Goal: Transaction & Acquisition: Purchase product/service

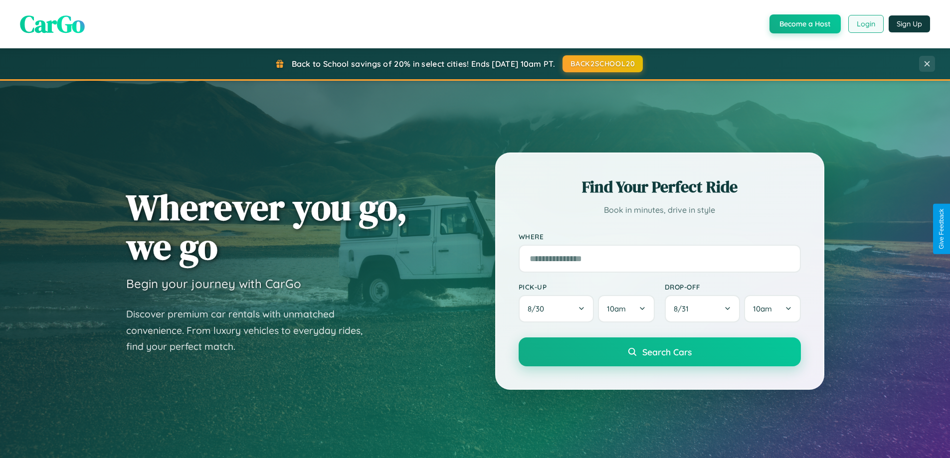
click at [866, 24] on button "Login" at bounding box center [866, 24] width 35 height 18
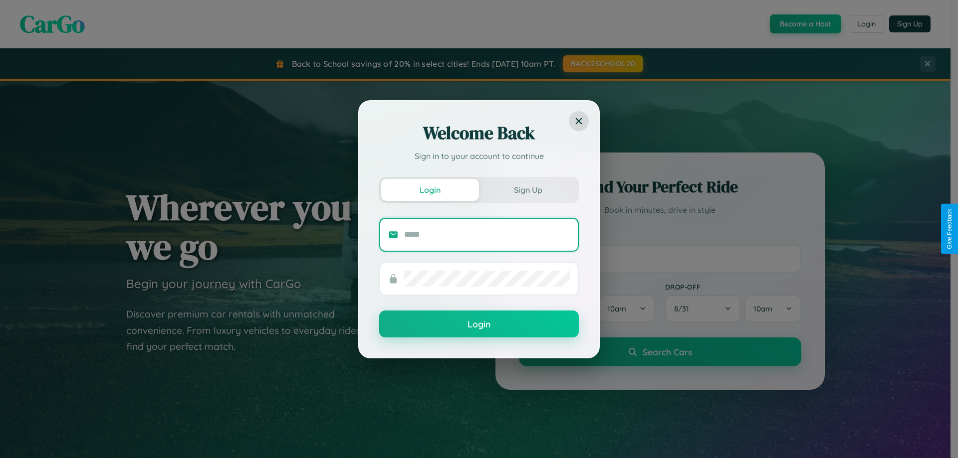
click at [487, 234] on input "text" at bounding box center [487, 235] width 166 height 16
type input "**********"
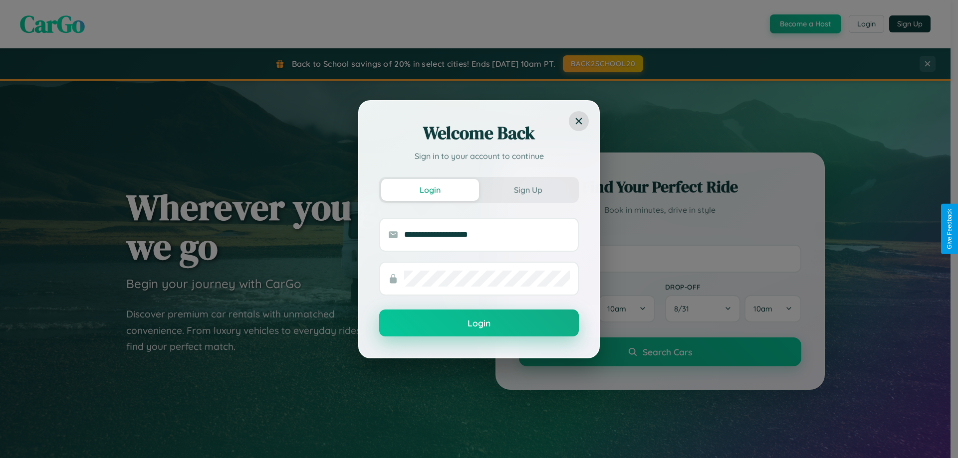
click at [479, 324] on button "Login" at bounding box center [479, 323] width 200 height 27
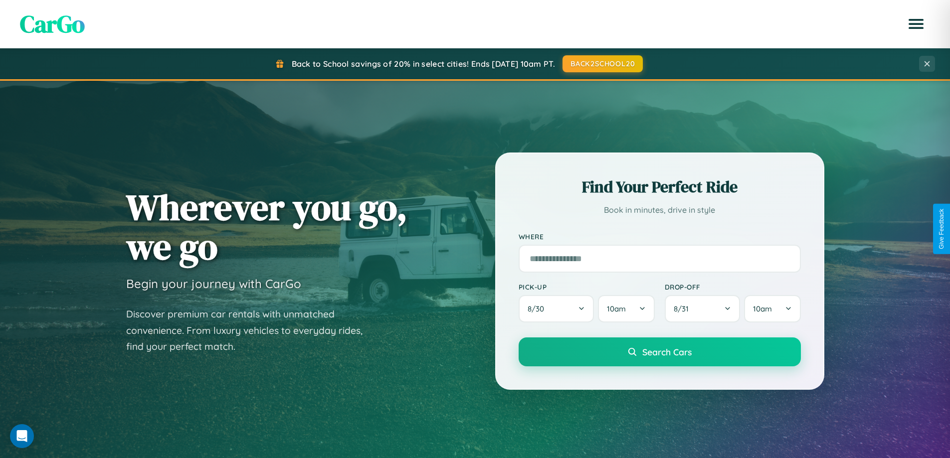
scroll to position [29, 0]
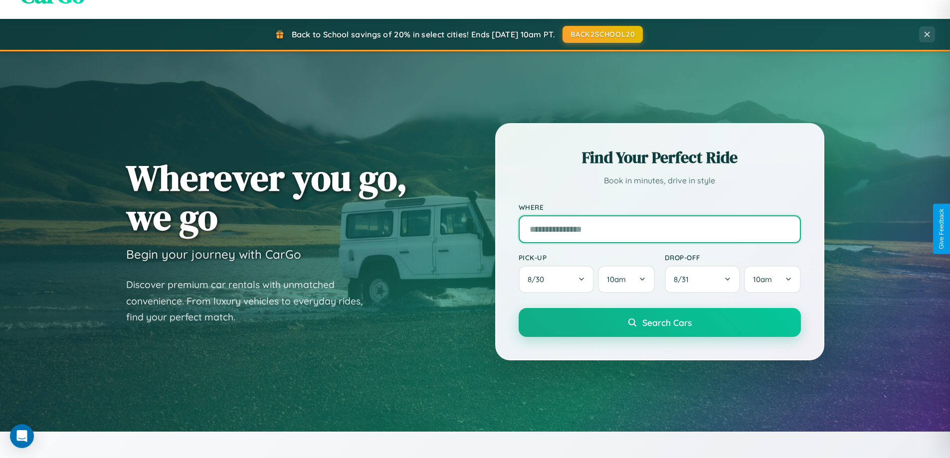
click at [660, 229] on input "text" at bounding box center [660, 230] width 282 height 28
type input "**********"
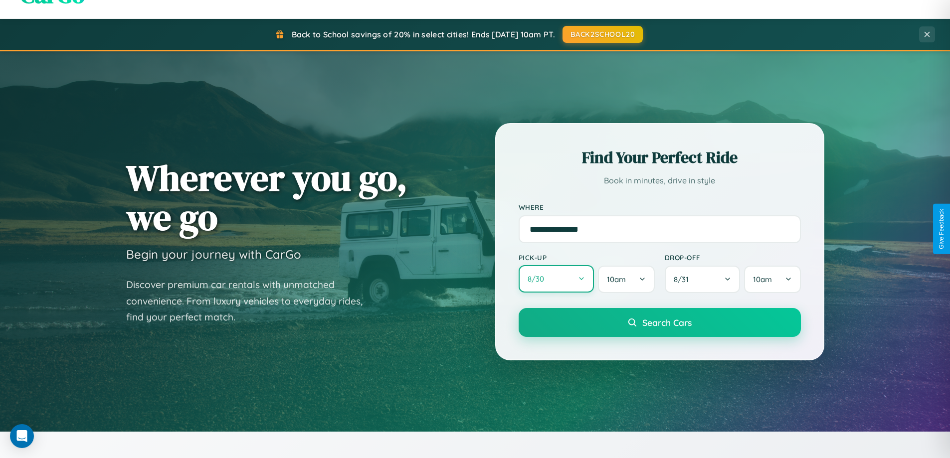
click at [556, 279] on button "8 / 30" at bounding box center [557, 278] width 76 height 27
select select "*"
select select "****"
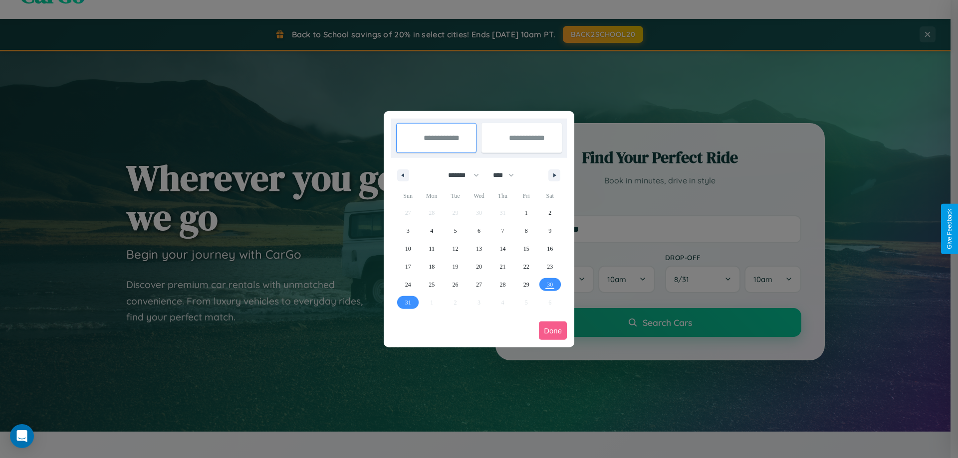
click at [459, 175] on select "******* ******** ***** ***** *** **** **** ****** ********* ******* ******** **…" at bounding box center [462, 175] width 42 height 16
select select "*"
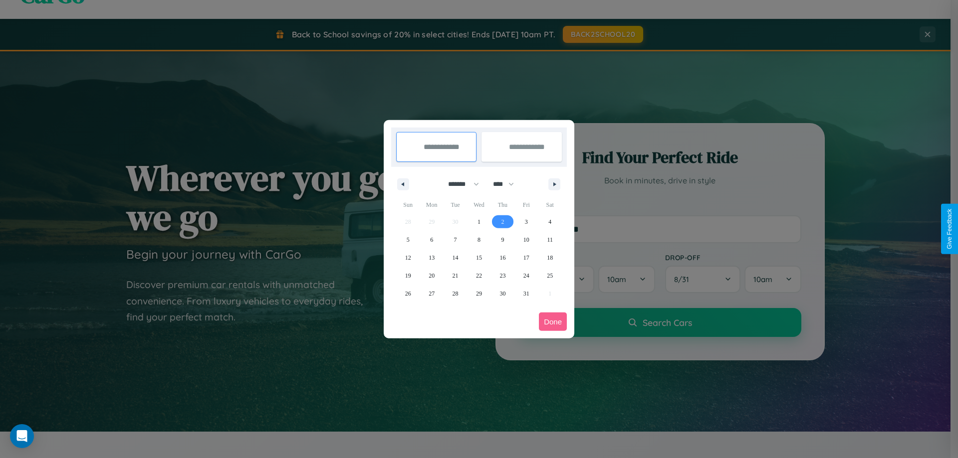
click at [502, 221] on span "2" at bounding box center [502, 222] width 3 height 18
type input "**********"
click at [526, 221] on span "3" at bounding box center [526, 222] width 3 height 18
type input "**********"
click at [553, 322] on button "Done" at bounding box center [553, 322] width 28 height 18
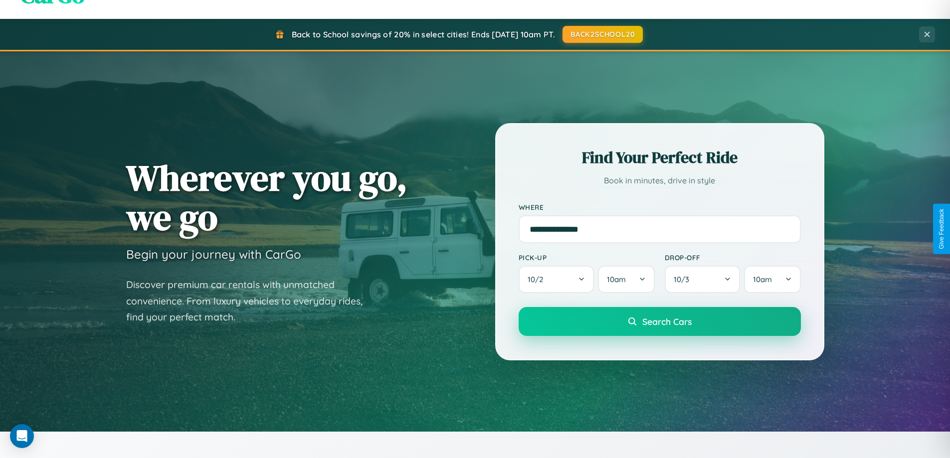
click at [660, 322] on span "Search Cars" at bounding box center [667, 321] width 49 height 11
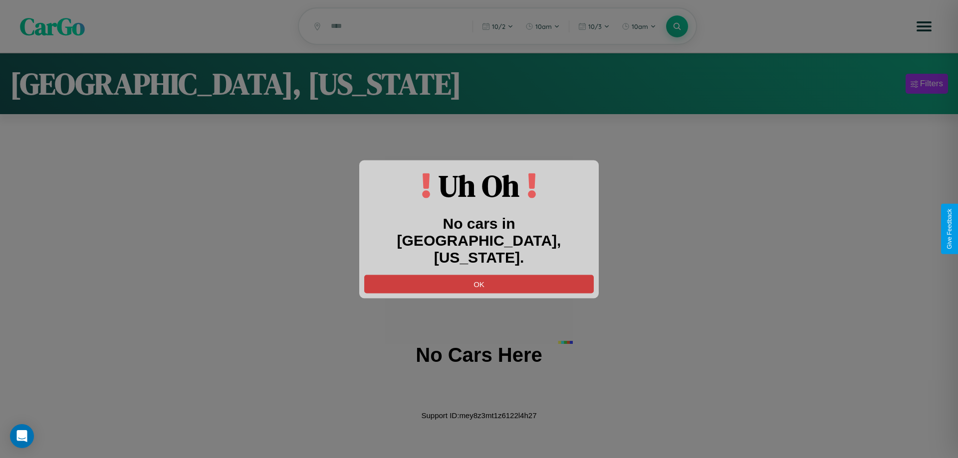
click at [479, 275] on button "OK" at bounding box center [478, 284] width 229 height 18
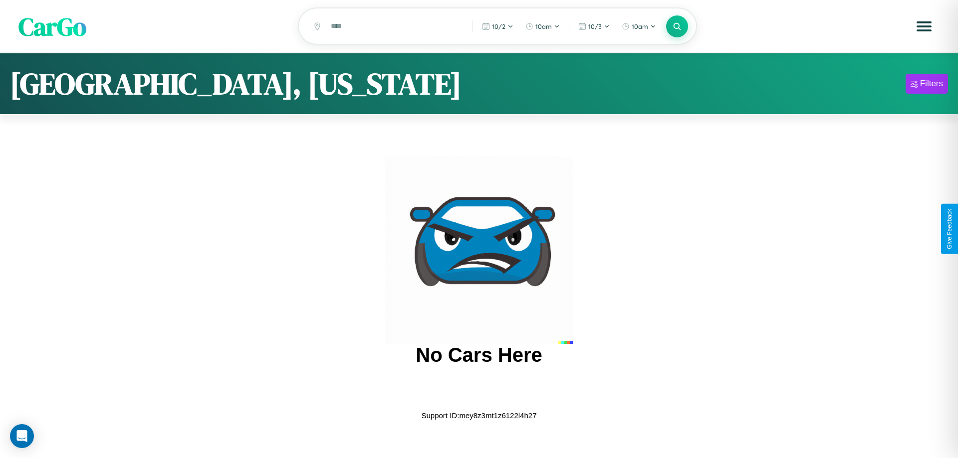
click at [52, 27] on span "CarGo" at bounding box center [52, 26] width 68 height 34
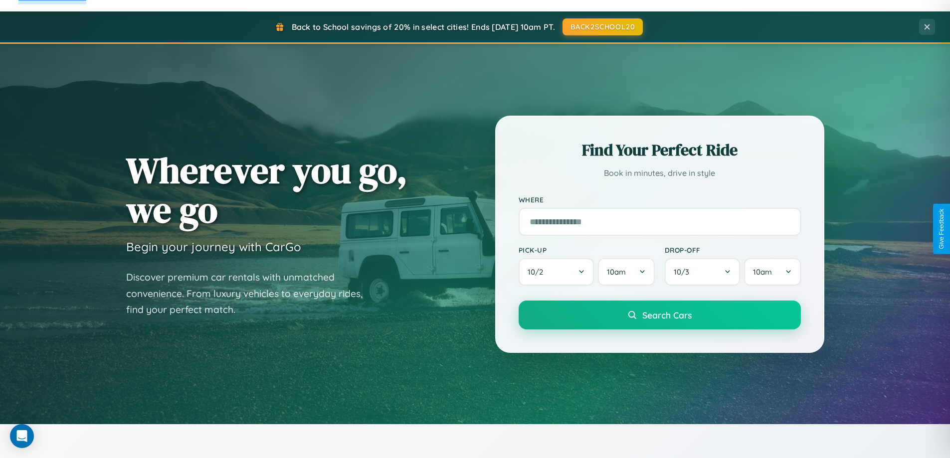
scroll to position [430, 0]
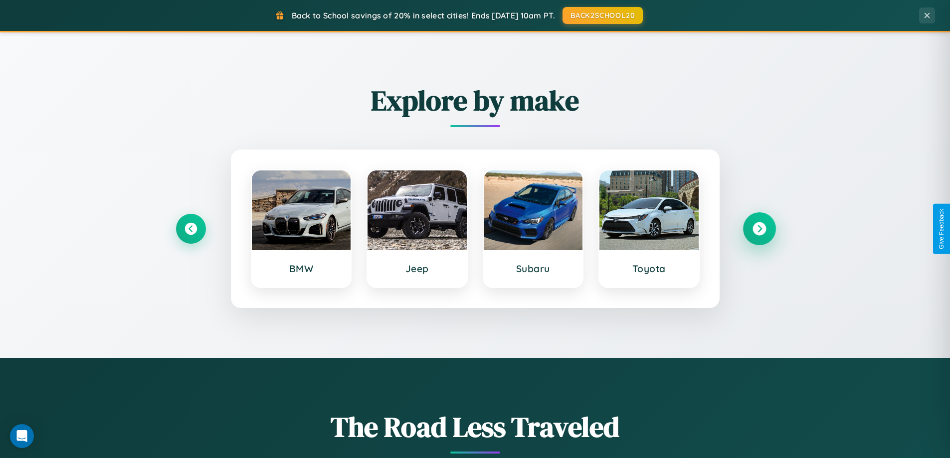
click at [759, 229] on icon at bounding box center [759, 228] width 13 height 13
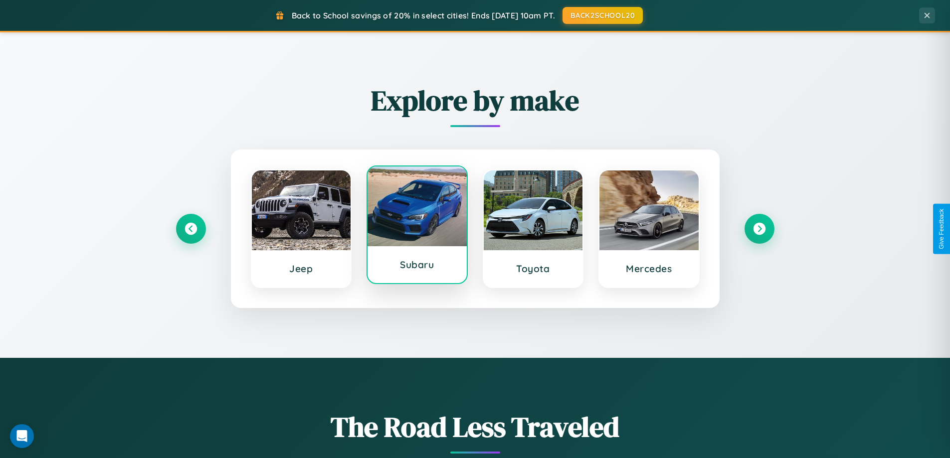
click at [417, 227] on div at bounding box center [417, 207] width 99 height 80
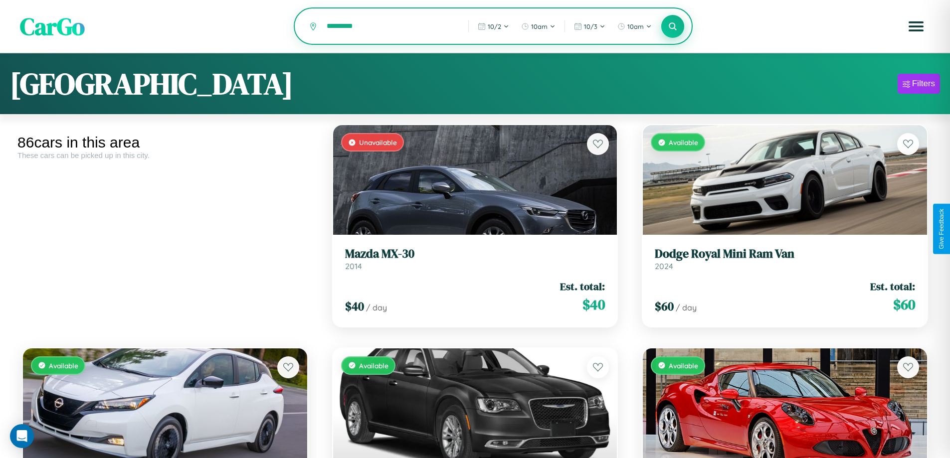
type input "*********"
click at [673, 27] on icon at bounding box center [672, 25] width 9 height 9
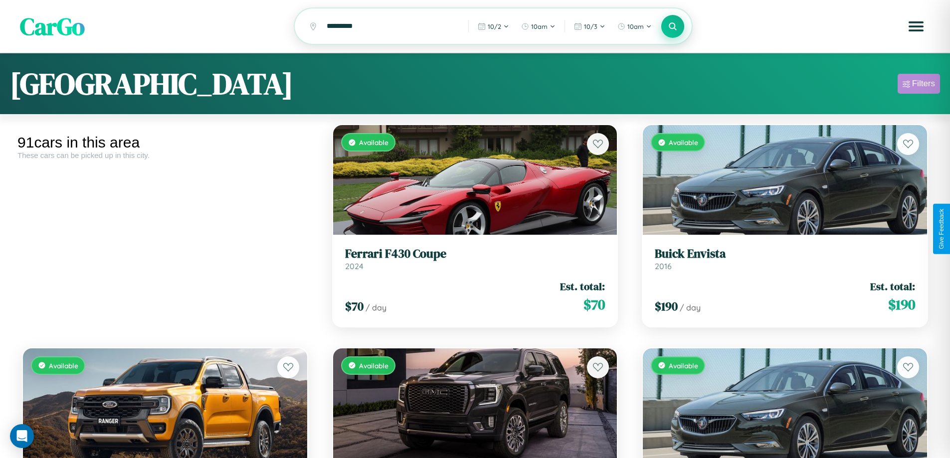
click at [919, 85] on div "Filters" at bounding box center [923, 84] width 23 height 10
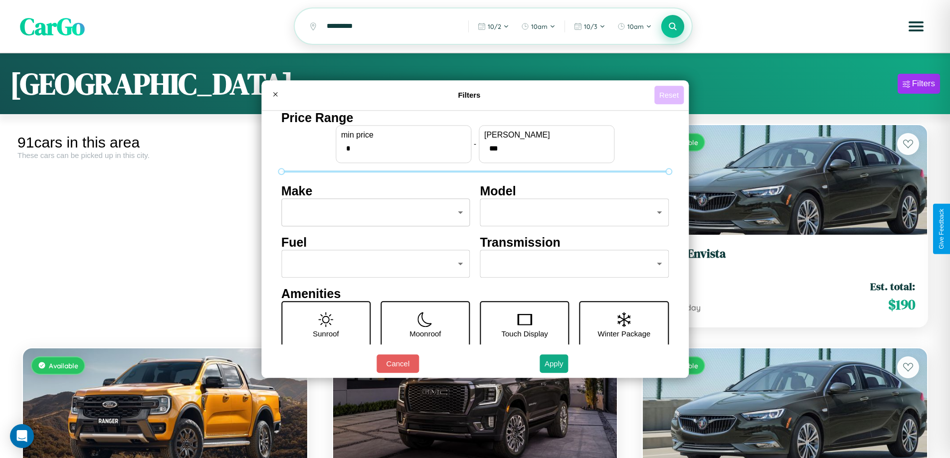
click at [670, 95] on button "Reset" at bounding box center [669, 95] width 29 height 18
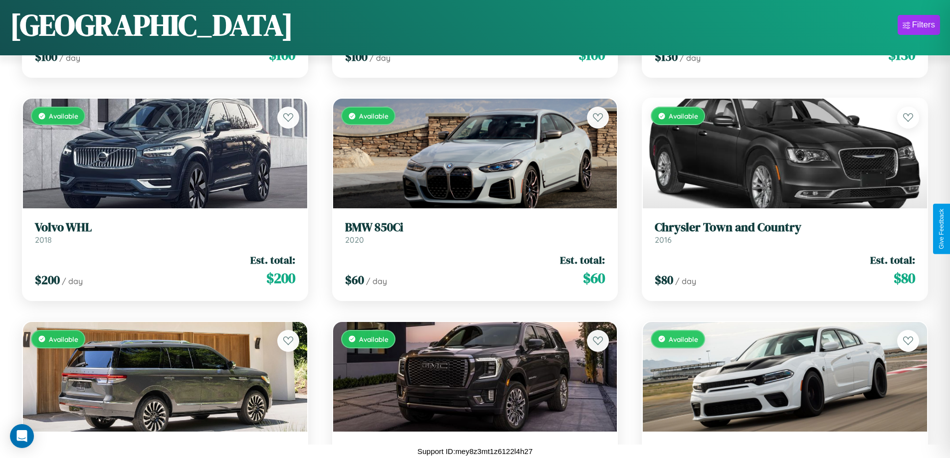
scroll to position [3715, 0]
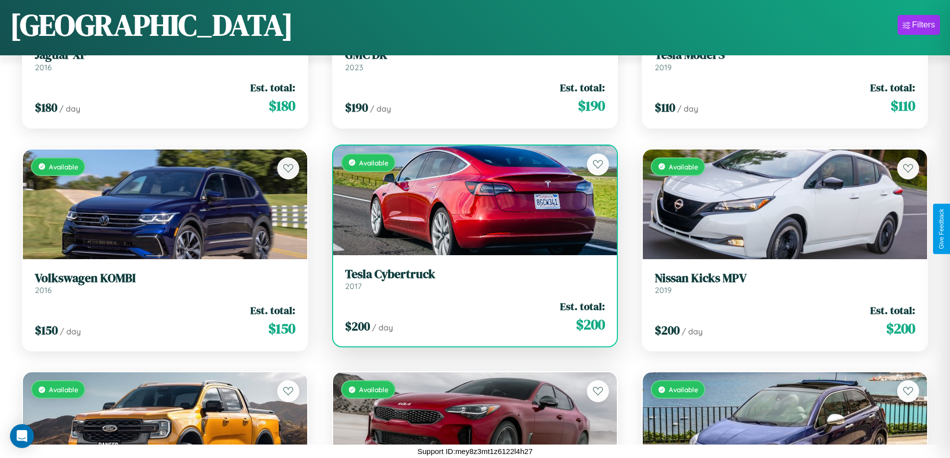
click at [471, 279] on h3 "Tesla Cybertruck" at bounding box center [475, 274] width 260 height 14
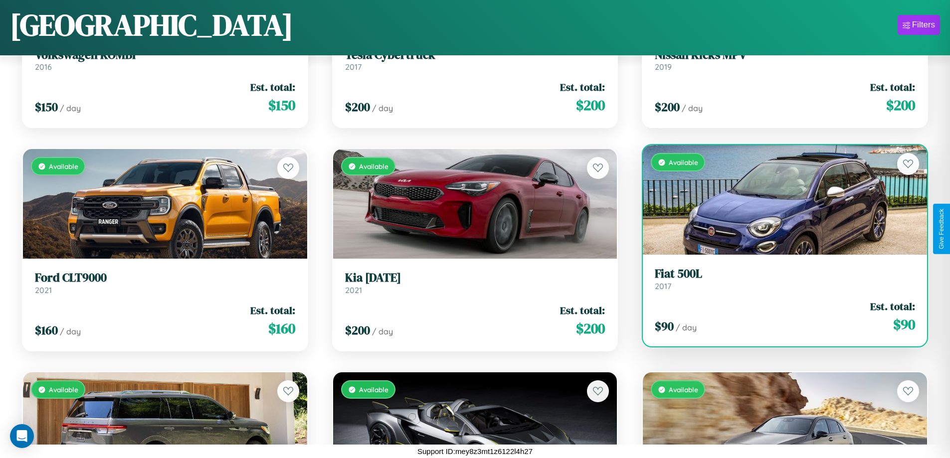
click at [779, 200] on div "Available" at bounding box center [785, 200] width 284 height 110
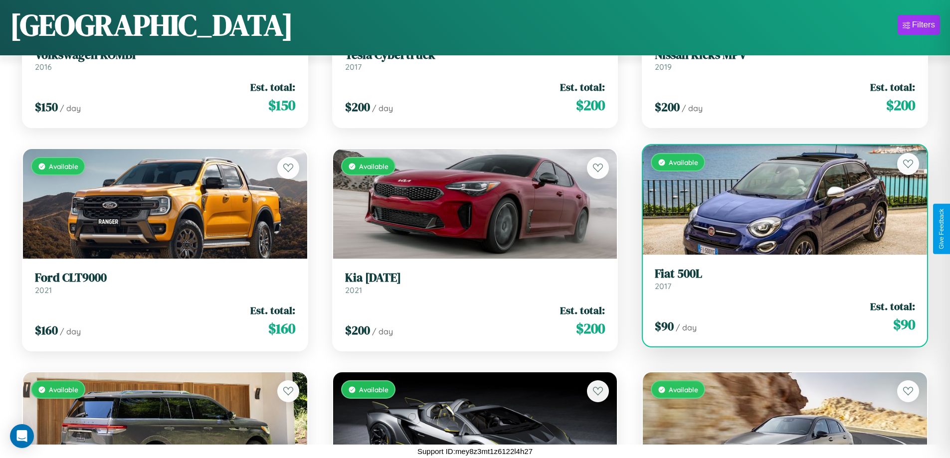
click at [779, 200] on div "Available" at bounding box center [785, 200] width 284 height 110
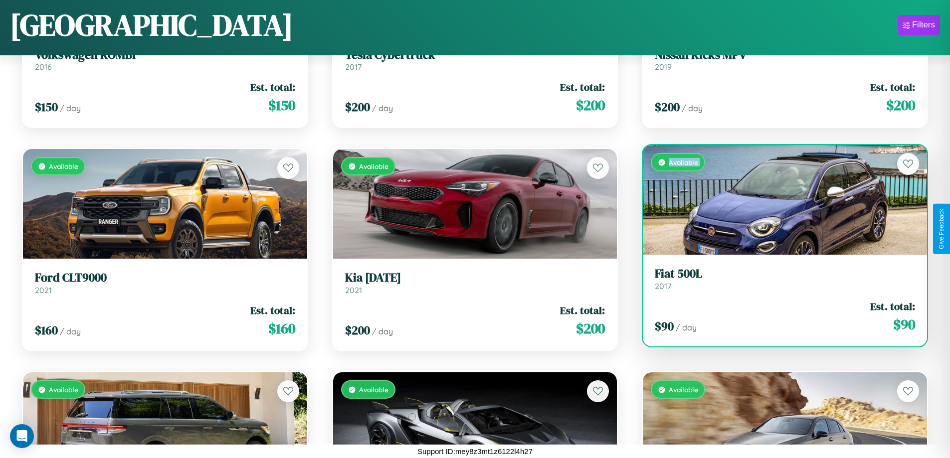
click at [779, 200] on div "Available" at bounding box center [785, 200] width 284 height 110
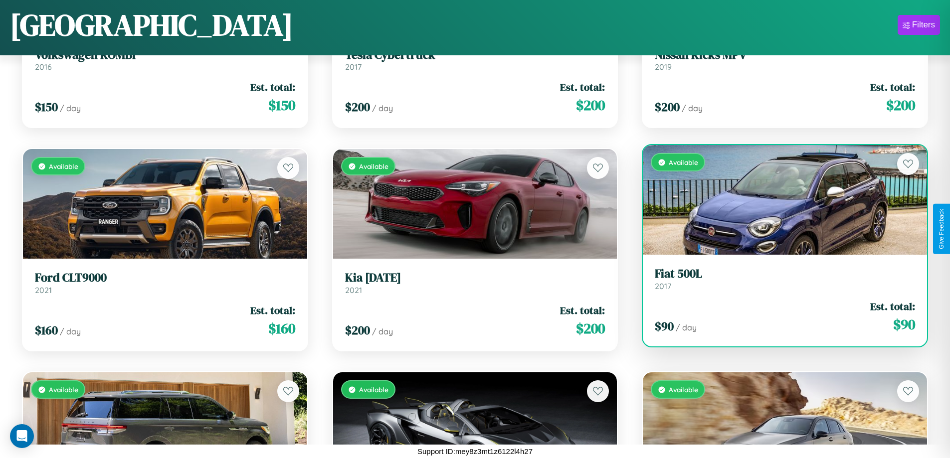
click at [779, 200] on div "Available" at bounding box center [785, 200] width 284 height 110
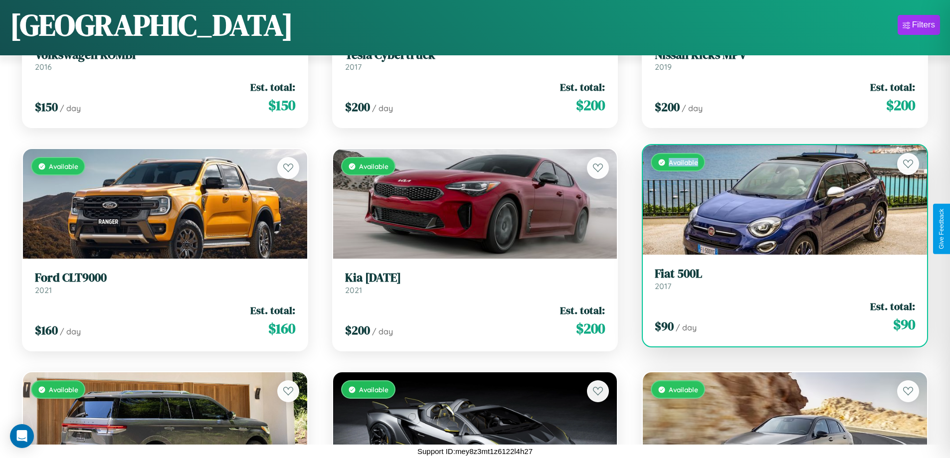
click at [779, 200] on div "Available" at bounding box center [785, 200] width 284 height 110
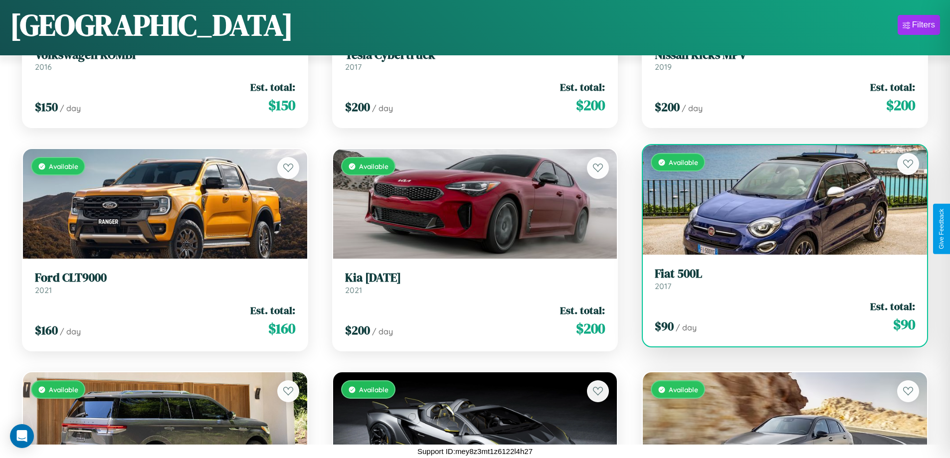
click at [779, 279] on h3 "Fiat 500L" at bounding box center [785, 274] width 260 height 14
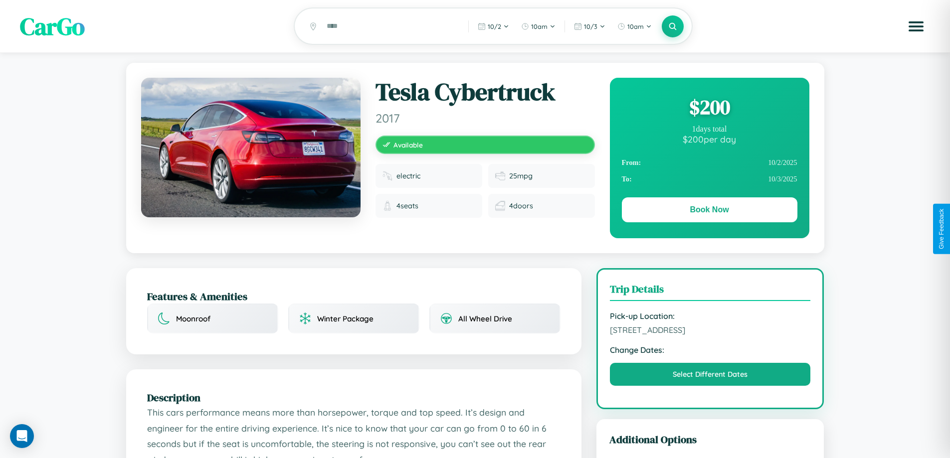
click at [709, 109] on div "$ 200" at bounding box center [710, 107] width 176 height 27
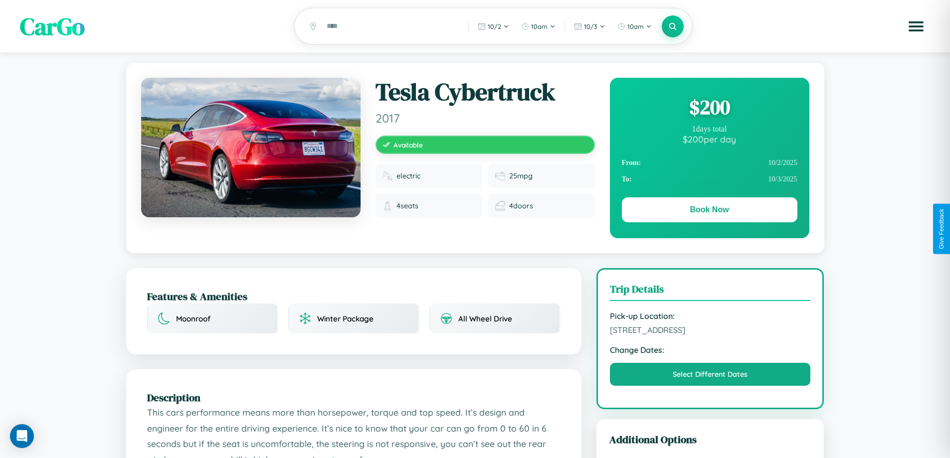
click at [709, 109] on div "$ 200" at bounding box center [710, 107] width 176 height 27
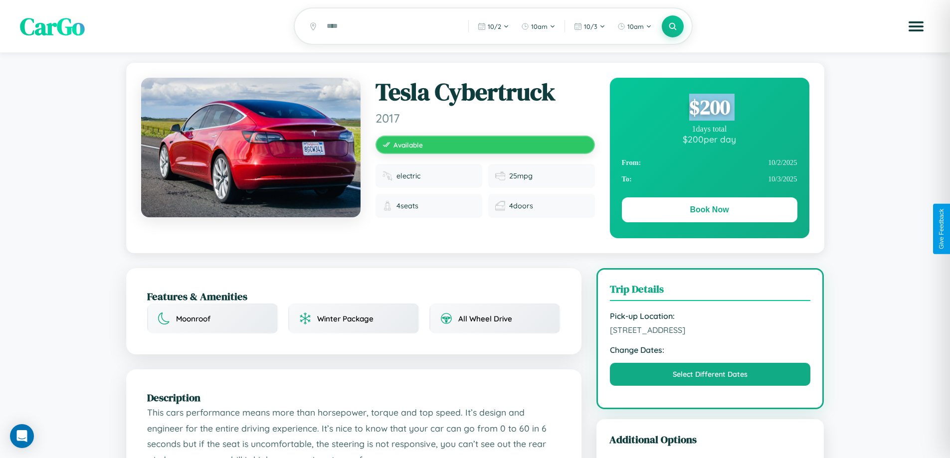
click at [709, 109] on div "$ 200" at bounding box center [710, 107] width 176 height 27
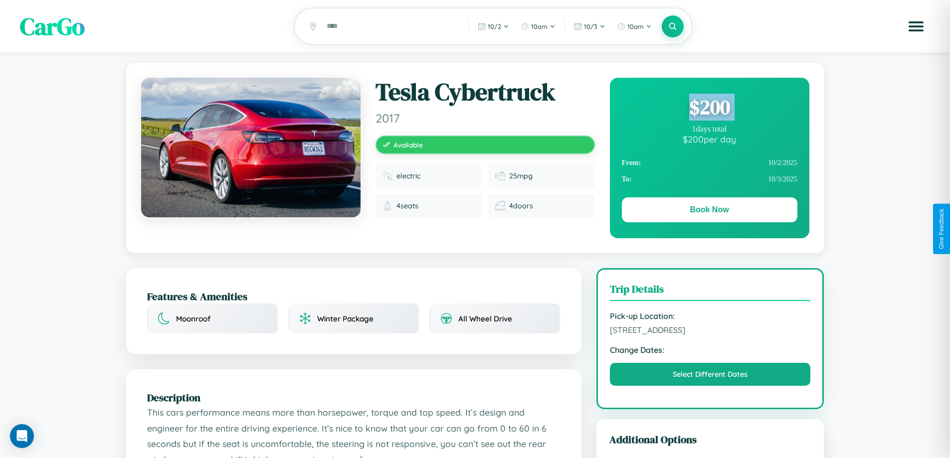
click at [709, 109] on div "$ 200" at bounding box center [710, 107] width 176 height 27
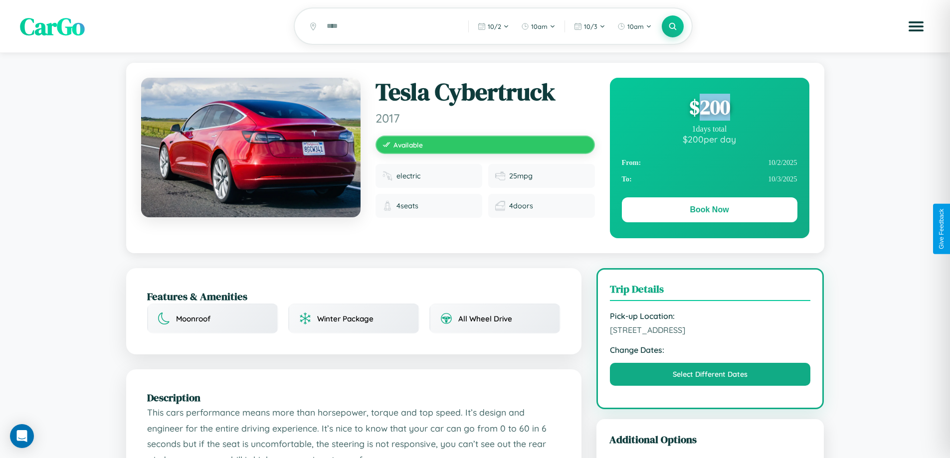
click at [709, 109] on div "$ 200" at bounding box center [710, 107] width 176 height 27
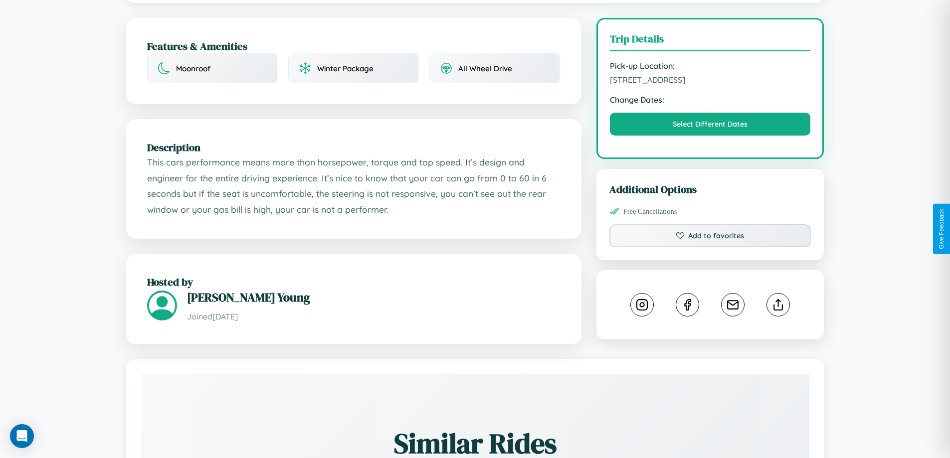
scroll to position [328, 0]
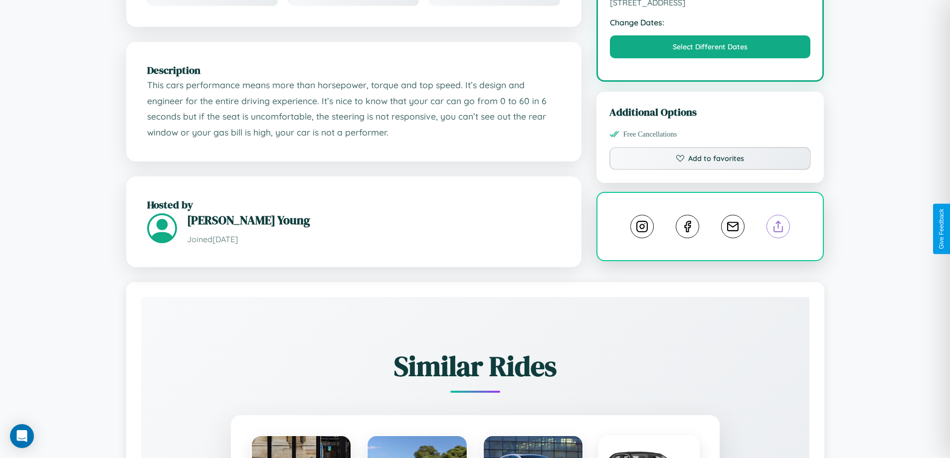
click at [779, 228] on line at bounding box center [779, 224] width 0 height 7
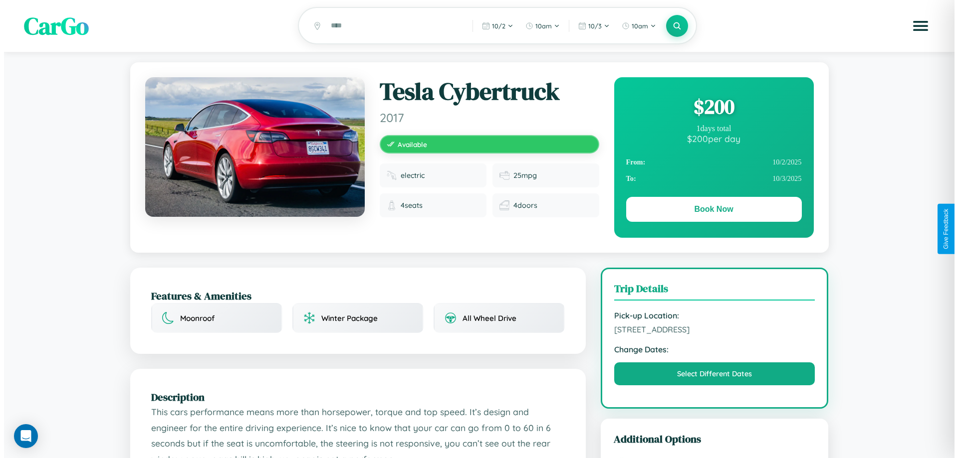
scroll to position [0, 0]
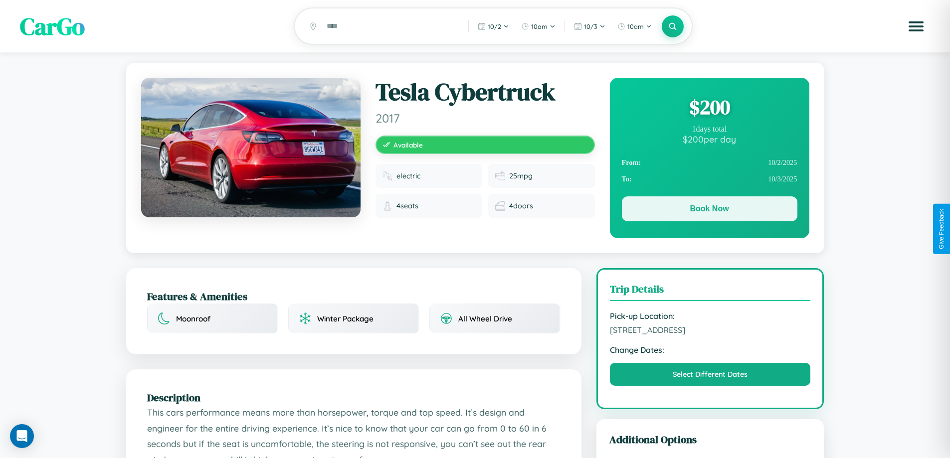
click at [709, 211] on button "Book Now" at bounding box center [710, 209] width 176 height 25
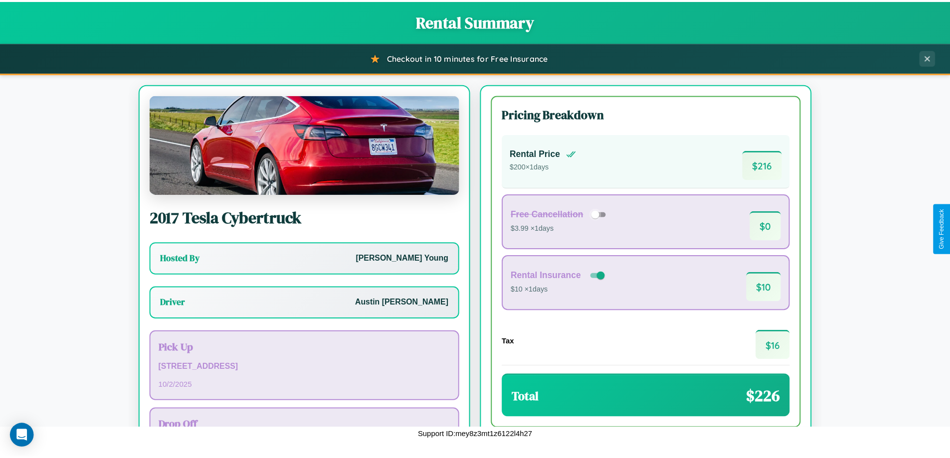
scroll to position [72, 0]
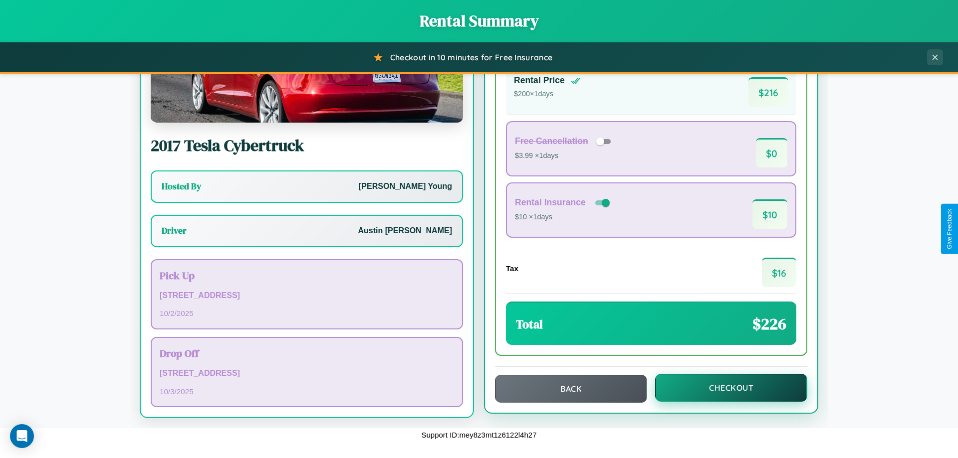
click at [724, 389] on button "Checkout" at bounding box center [731, 388] width 152 height 28
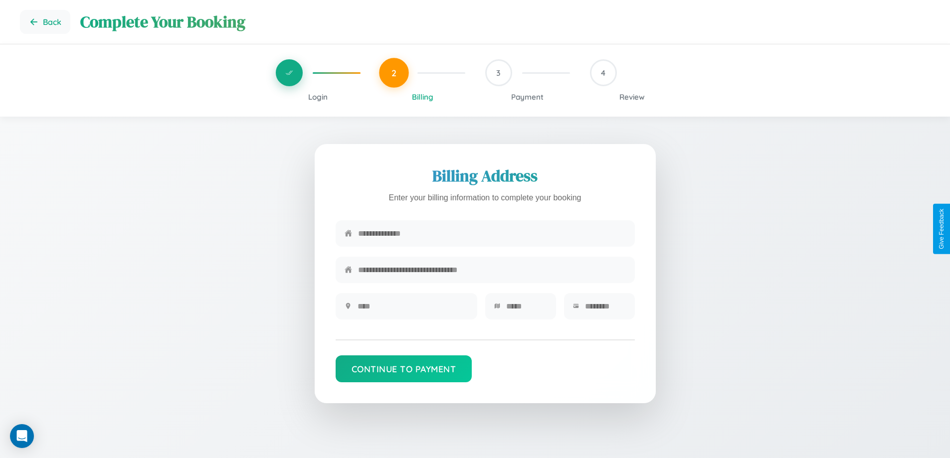
click at [492, 235] on input "text" at bounding box center [492, 233] width 268 height 24
type input "**********"
click at [413, 310] on input "text" at bounding box center [413, 306] width 111 height 24
type input "********"
click at [526, 310] on input "text" at bounding box center [526, 306] width 41 height 24
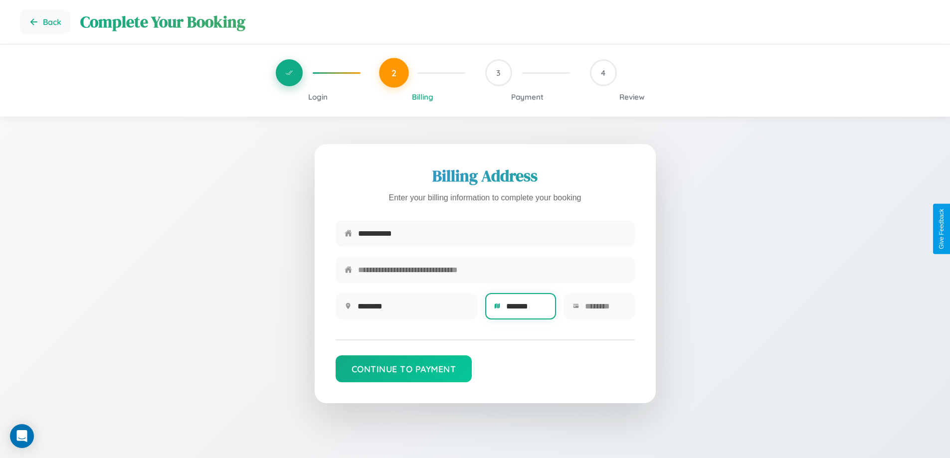
type input "*******"
click at [605, 310] on input "text" at bounding box center [605, 306] width 41 height 24
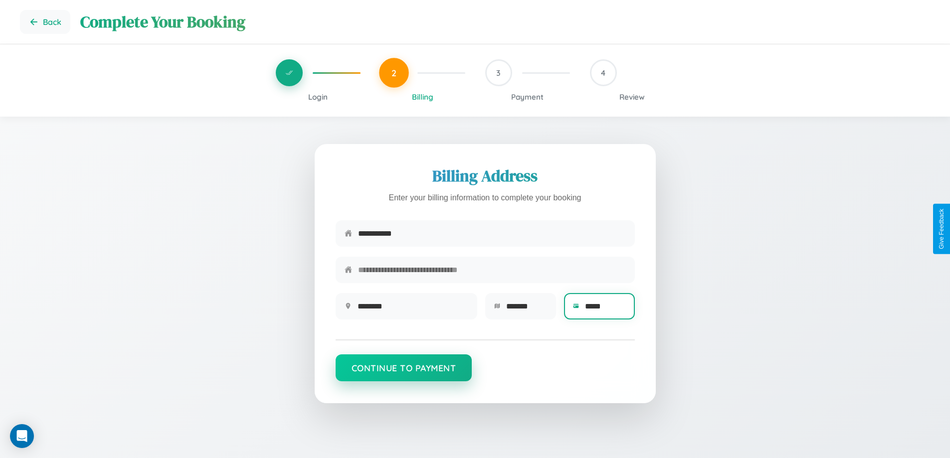
type input "*****"
click at [404, 373] on button "Continue to Payment" at bounding box center [404, 368] width 137 height 27
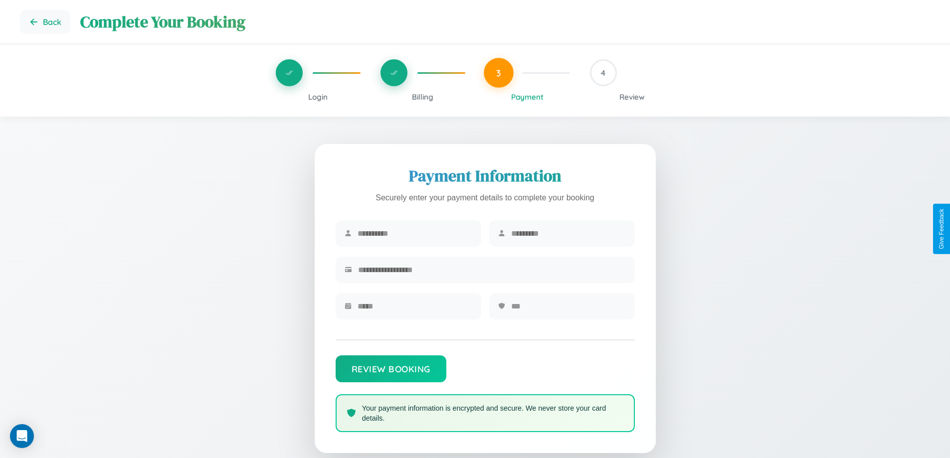
click at [415, 234] on input "text" at bounding box center [415, 233] width 115 height 24
type input "******"
click at [568, 234] on input "text" at bounding box center [568, 233] width 115 height 24
type input "*****"
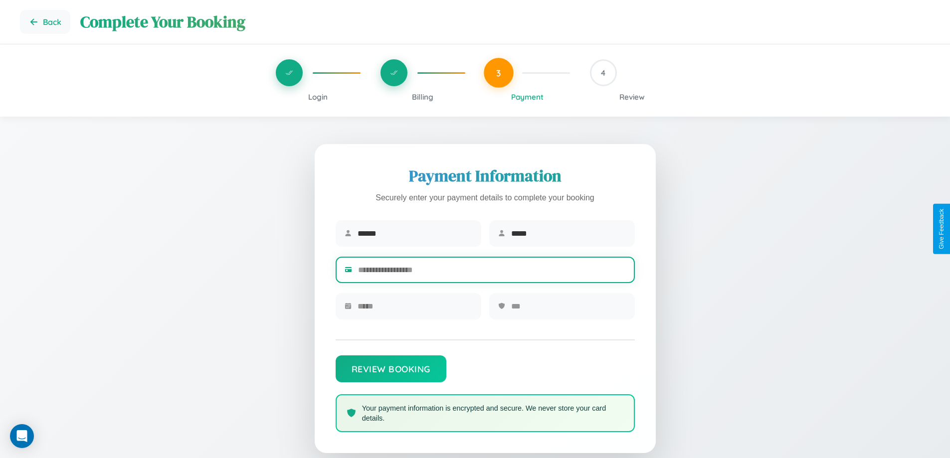
click at [492, 272] on input "text" at bounding box center [492, 270] width 268 height 24
type input "**********"
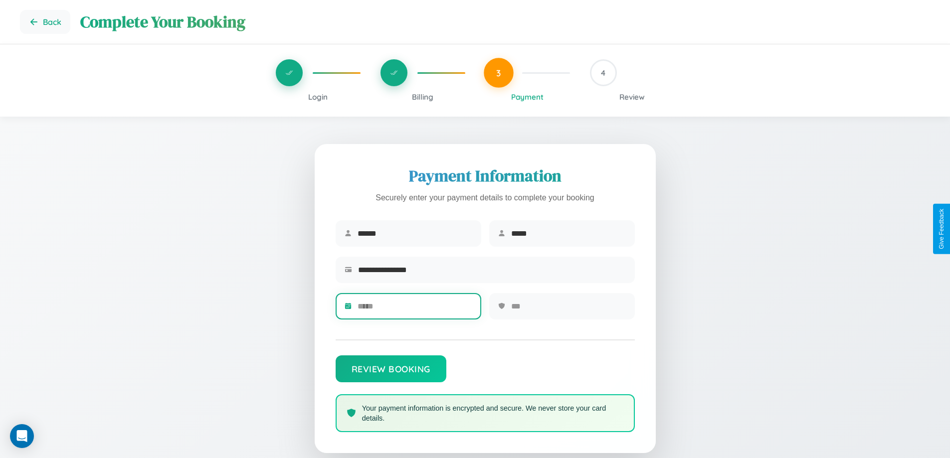
click at [415, 310] on input "text" at bounding box center [415, 306] width 115 height 24
type input "*****"
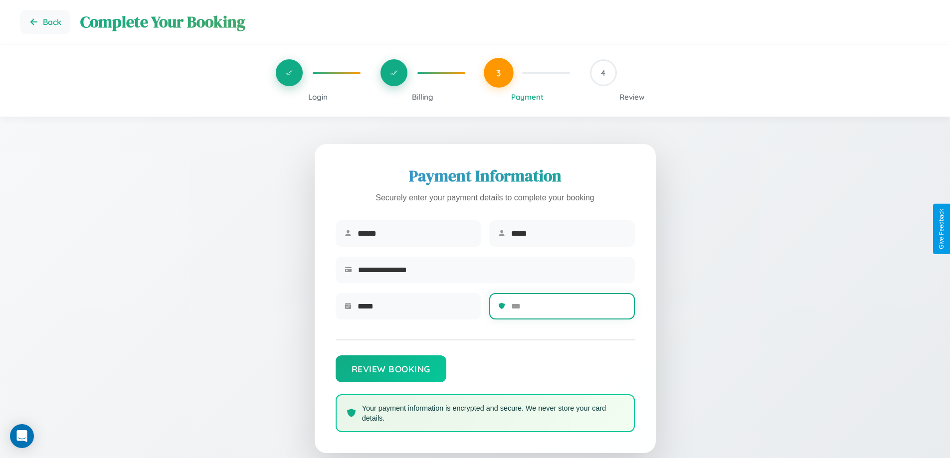
click at [568, 310] on input "text" at bounding box center [568, 306] width 115 height 24
type input "***"
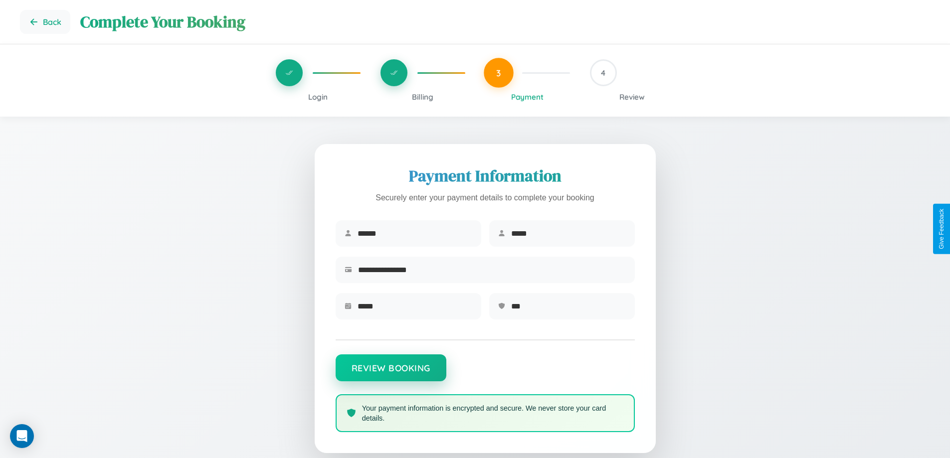
click at [391, 373] on button "Review Booking" at bounding box center [391, 368] width 111 height 27
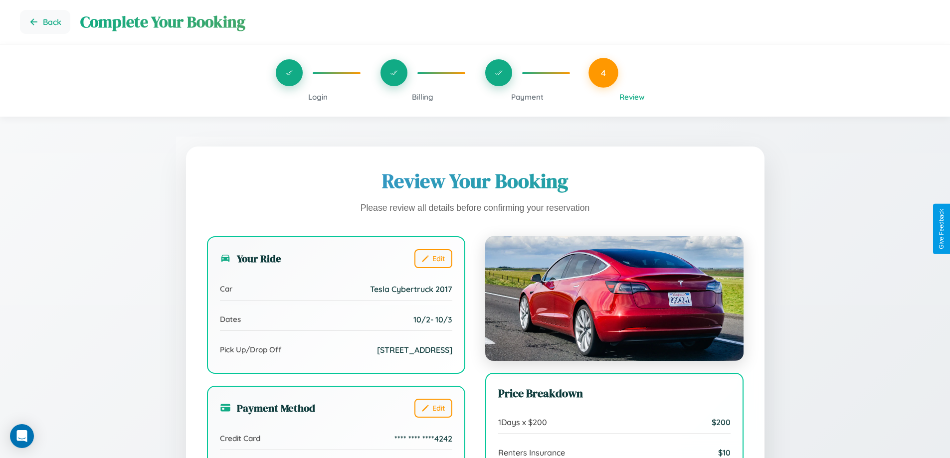
click at [527, 97] on span "Payment" at bounding box center [527, 96] width 32 height 9
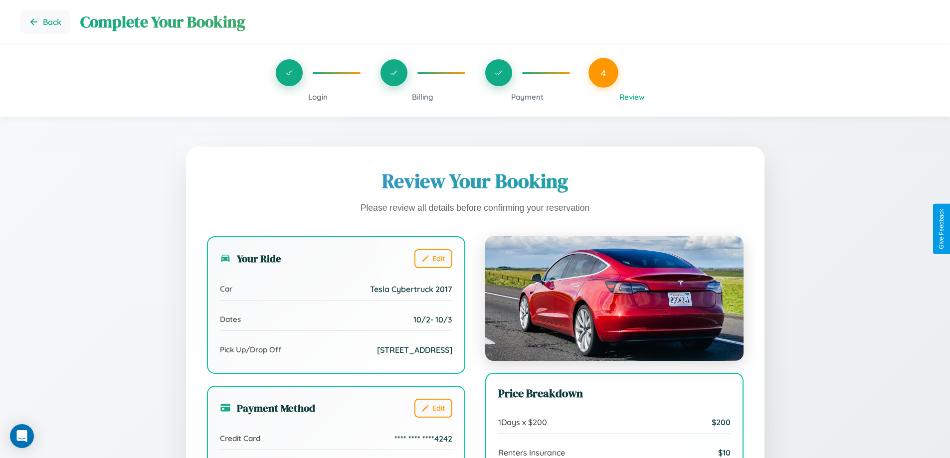
click at [527, 97] on span "Payment" at bounding box center [527, 96] width 32 height 9
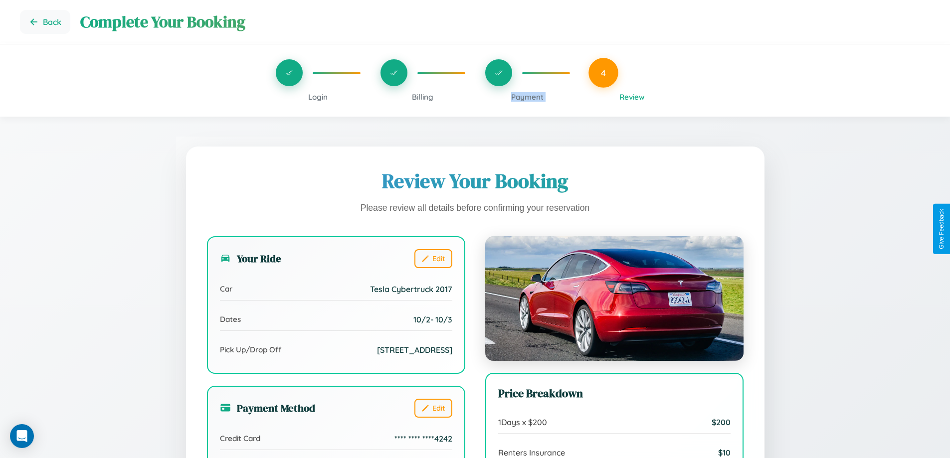
click at [527, 97] on span "Payment" at bounding box center [527, 96] width 32 height 9
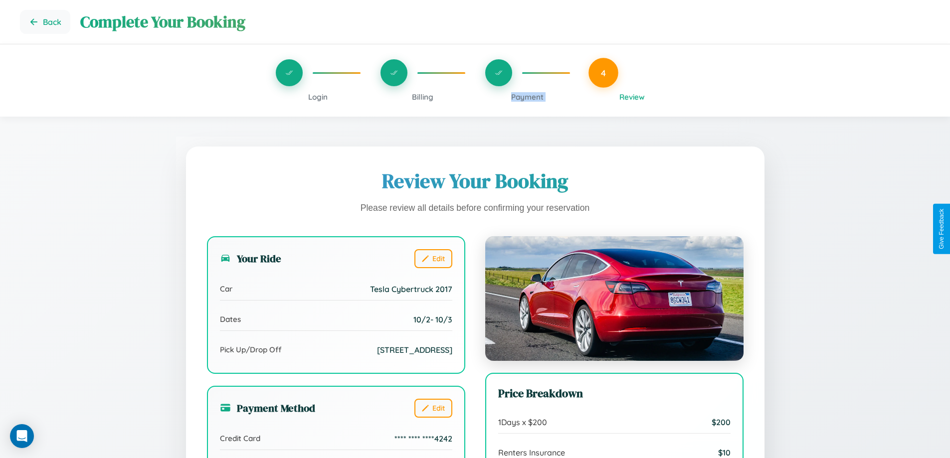
click at [527, 97] on span "Payment" at bounding box center [527, 96] width 32 height 9
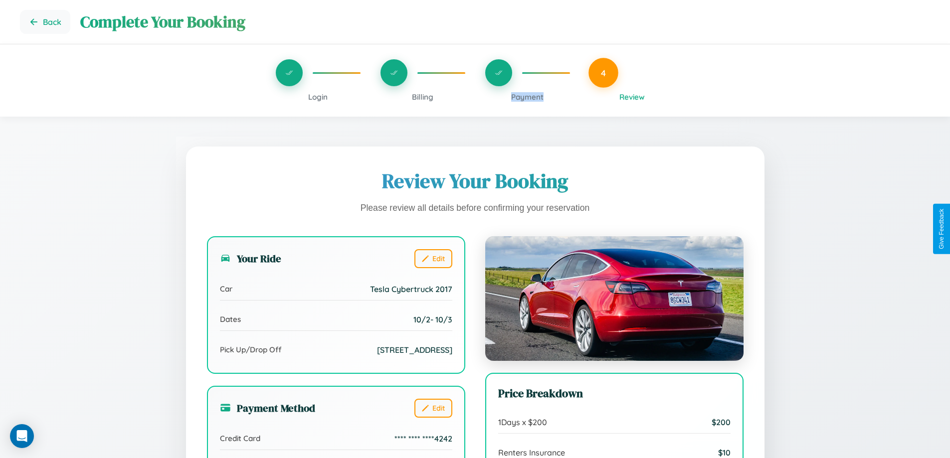
click at [527, 97] on span "Payment" at bounding box center [527, 96] width 32 height 9
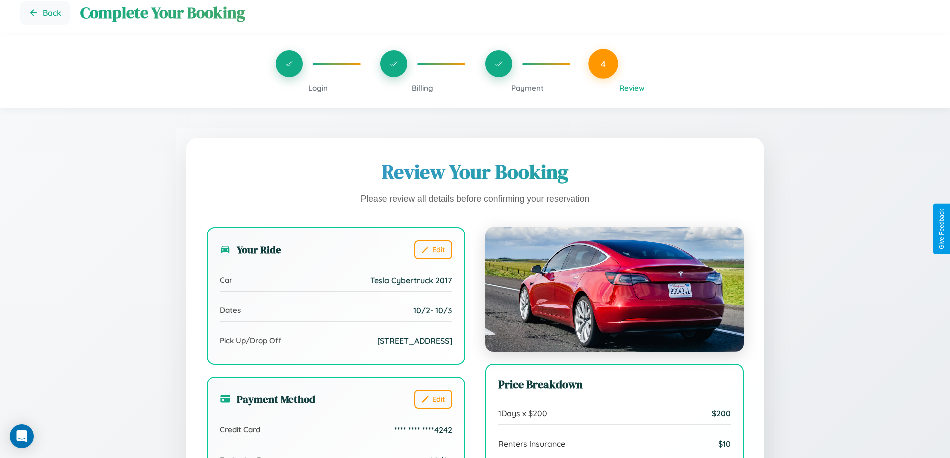
scroll to position [275, 0]
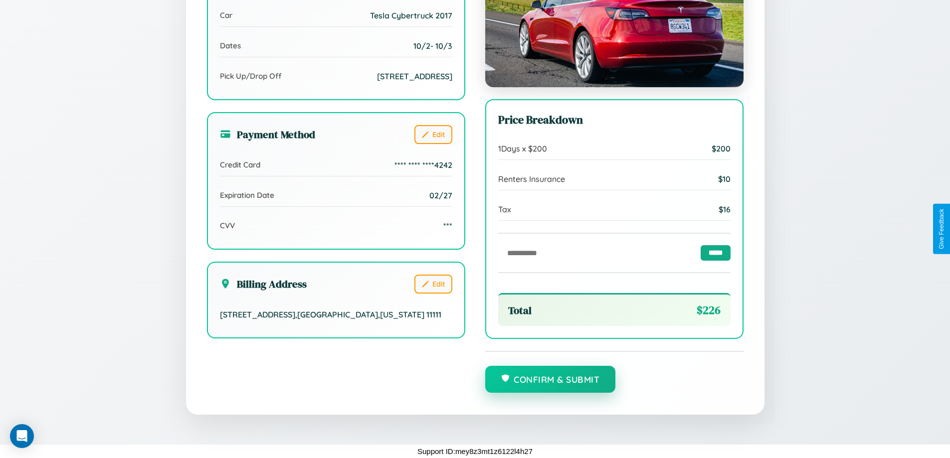
click at [550, 380] on button "Confirm & Submit" at bounding box center [550, 379] width 131 height 27
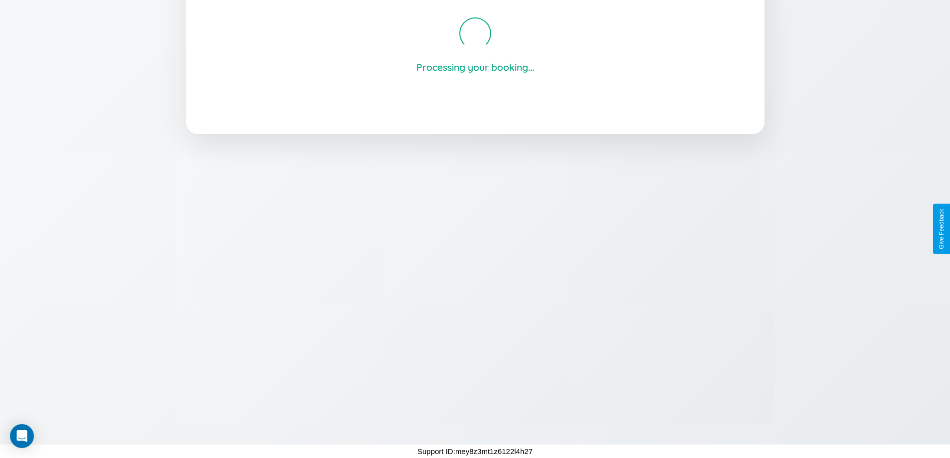
scroll to position [190, 0]
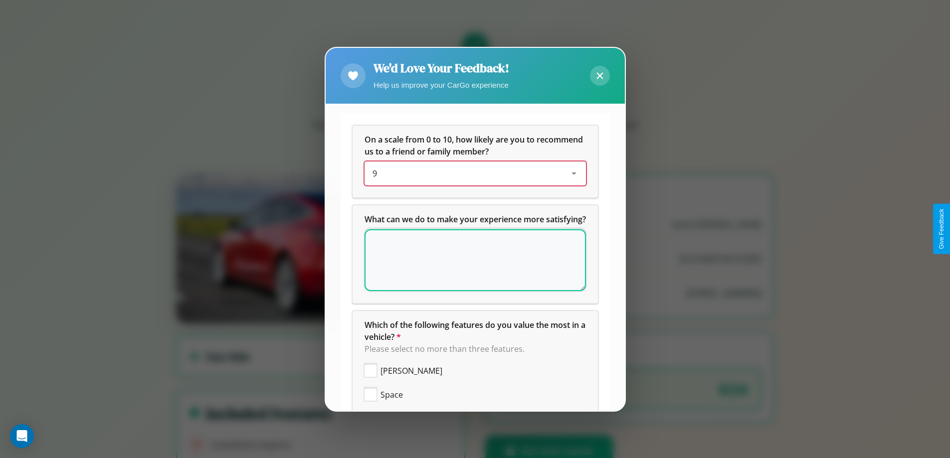
click at [471, 174] on div "9" at bounding box center [468, 174] width 190 height 12
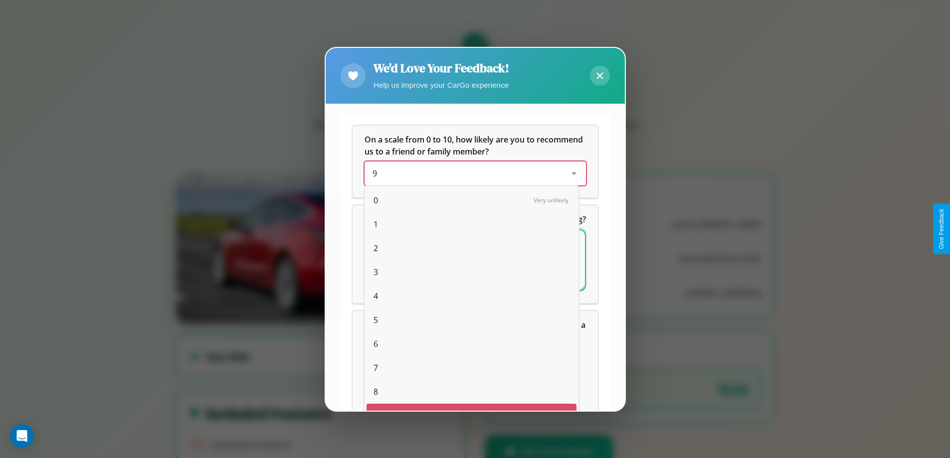
scroll to position [17, 41]
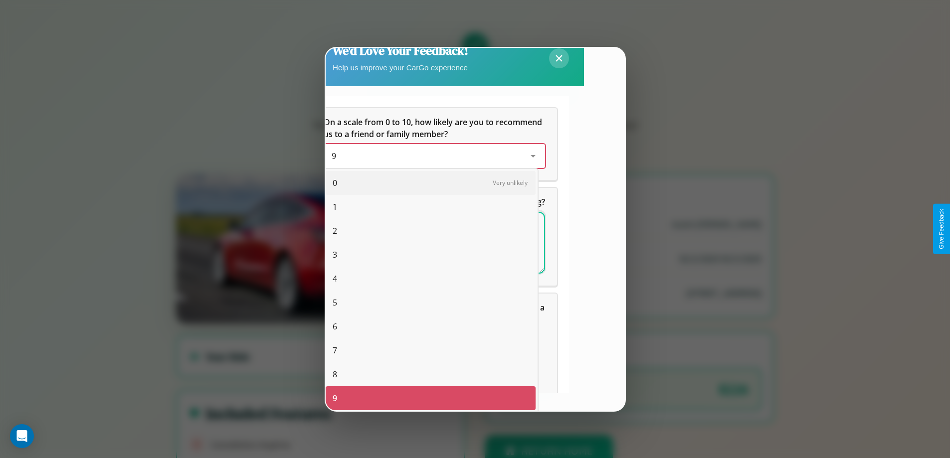
click at [335, 303] on span "5" at bounding box center [335, 303] width 4 height 12
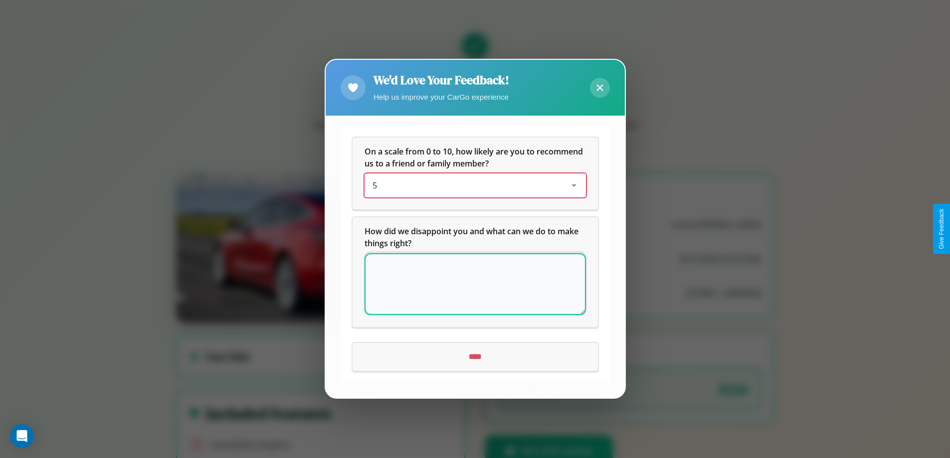
scroll to position [0, 0]
click at [600, 88] on icon at bounding box center [600, 88] width 6 height 6
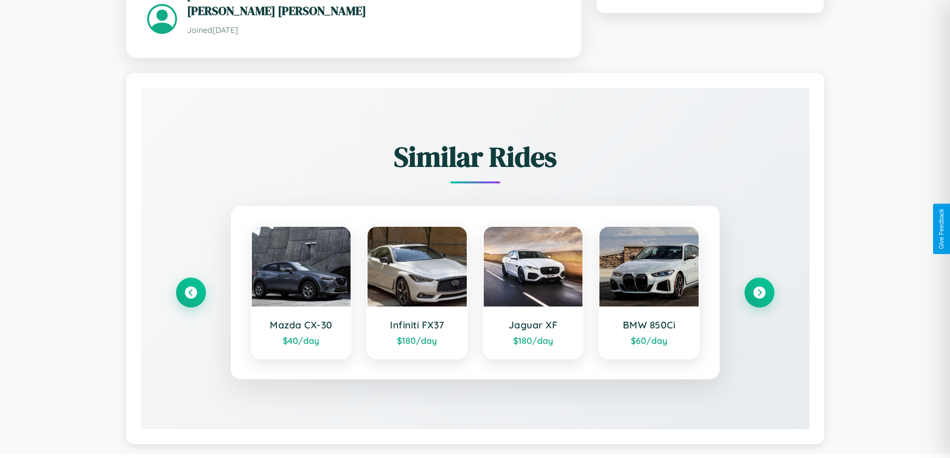
scroll to position [588, 0]
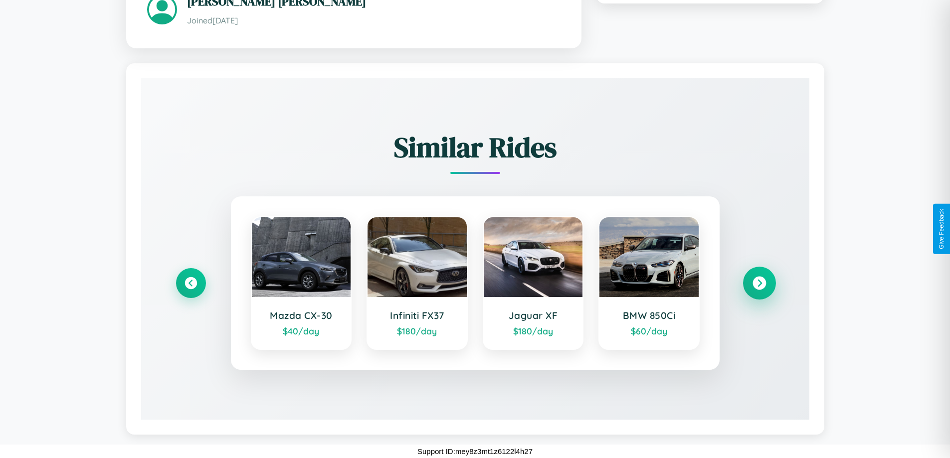
click at [759, 283] on icon at bounding box center [759, 283] width 13 height 13
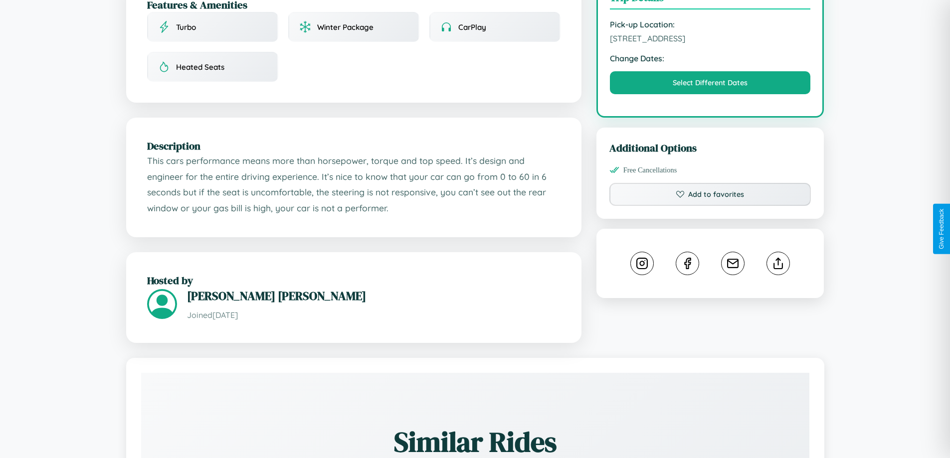
scroll to position [259, 0]
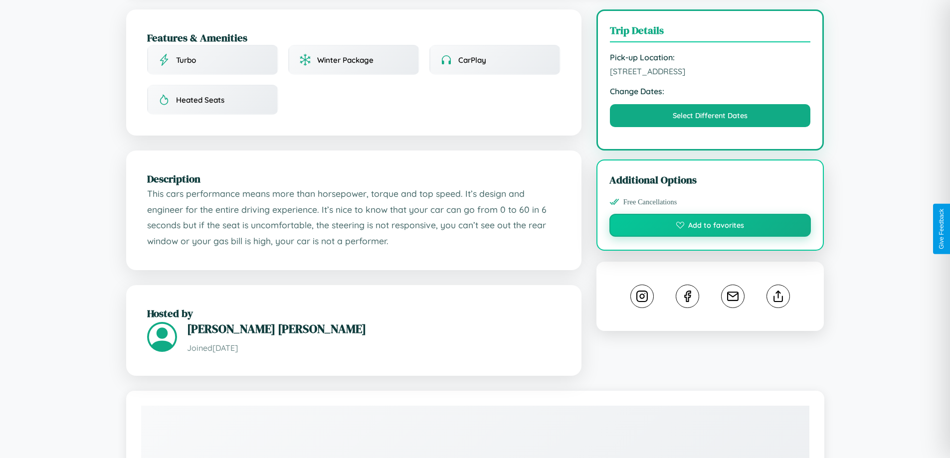
click at [710, 227] on button "Add to favorites" at bounding box center [711, 225] width 202 height 23
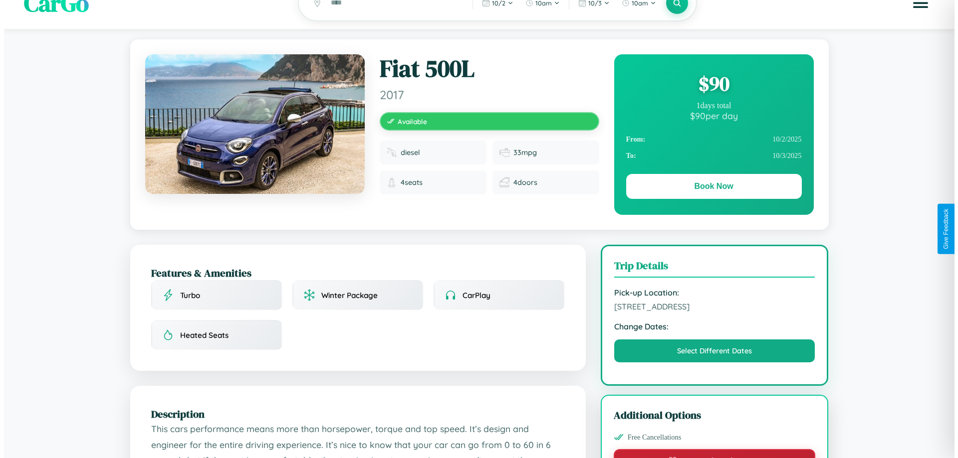
scroll to position [0, 0]
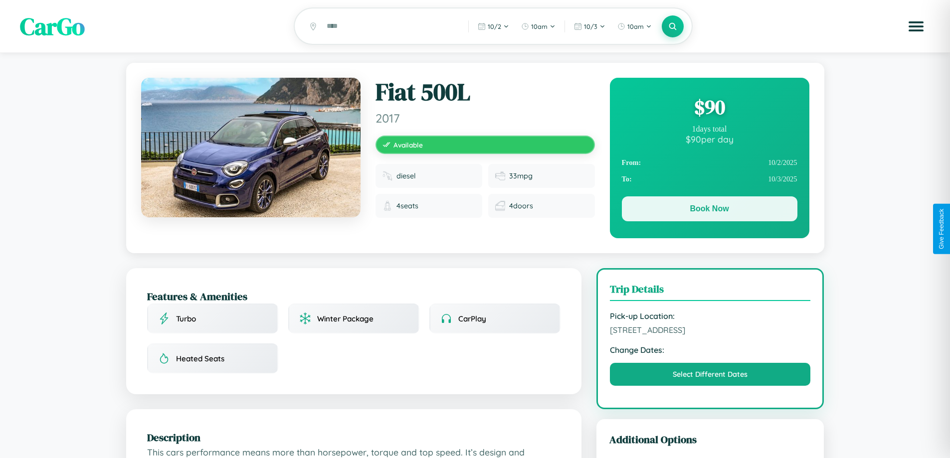
click at [709, 211] on button "Book Now" at bounding box center [710, 209] width 176 height 25
